Goal: Task Accomplishment & Management: Manage account settings

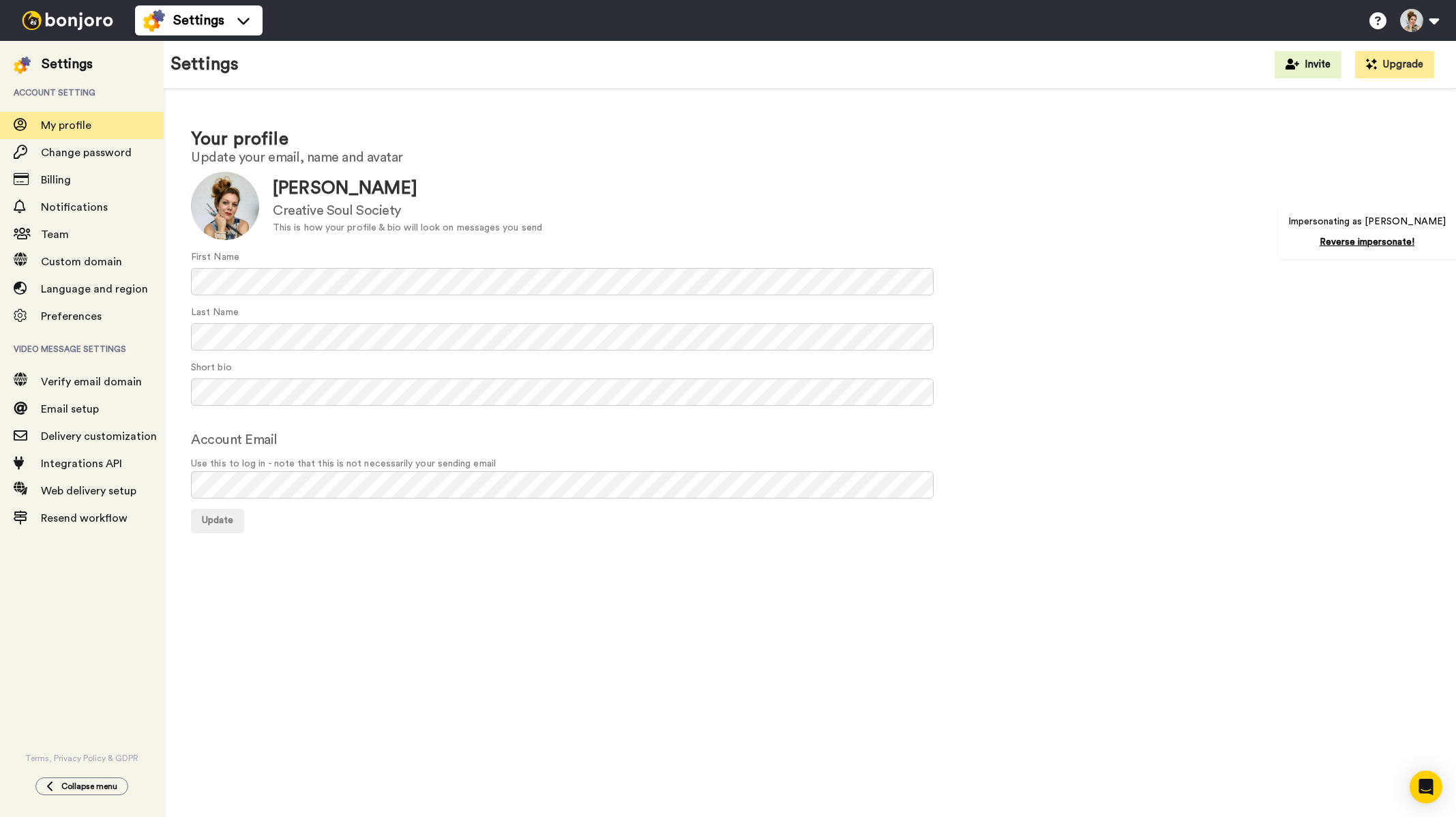
drag, startPoint x: 51, startPoint y: 37, endPoint x: 54, endPoint y: 22, distance: 15.3
click at [52, 36] on div at bounding box center [67, 20] width 135 height 41
click at [57, 17] on img at bounding box center [67, 20] width 102 height 19
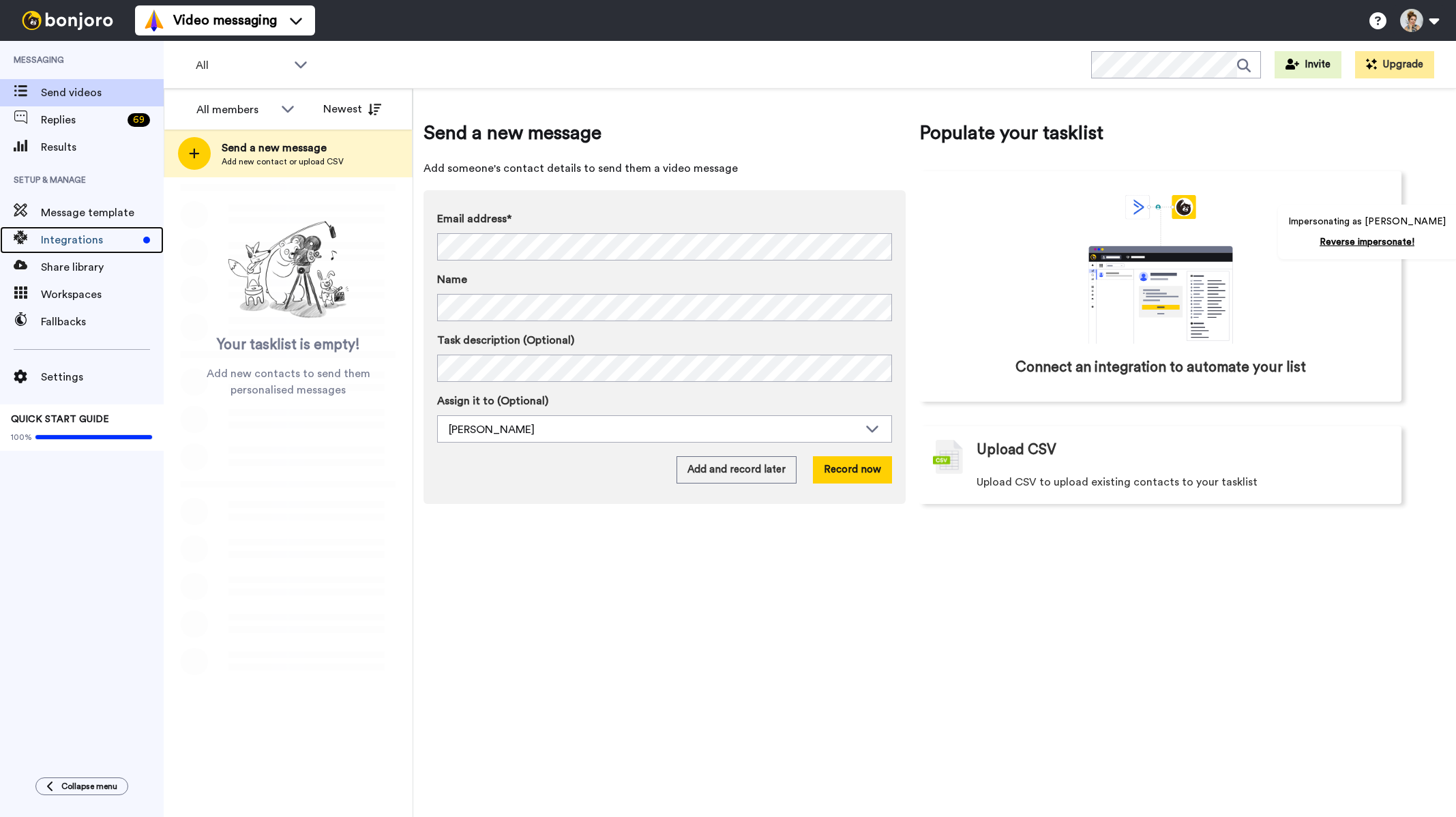
click at [82, 251] on div "Integrations" at bounding box center [82, 240] width 164 height 27
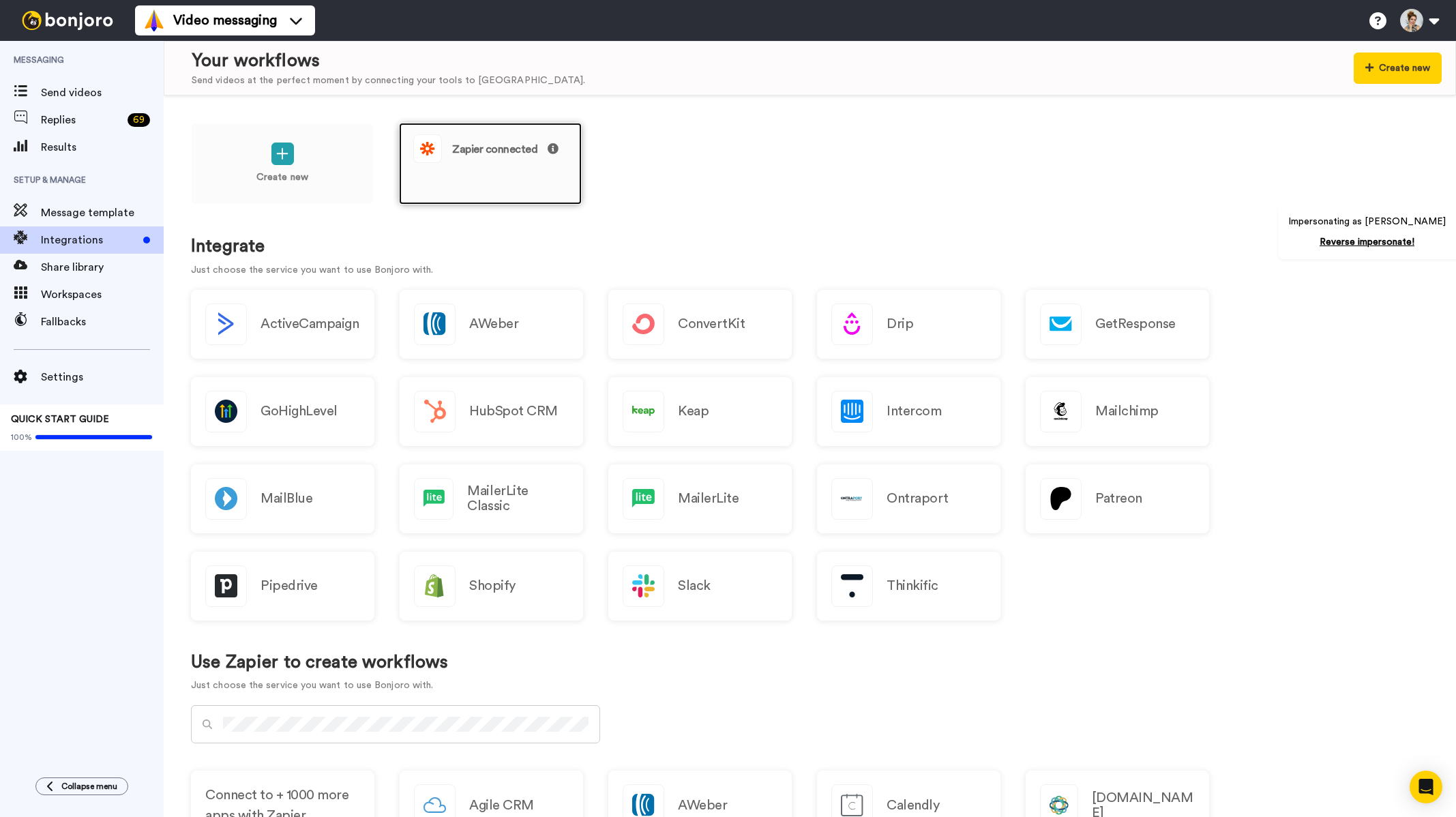
click at [496, 157] on div "Zapier connected" at bounding box center [489, 149] width 154 height 29
